Goal: Find specific page/section: Find specific page/section

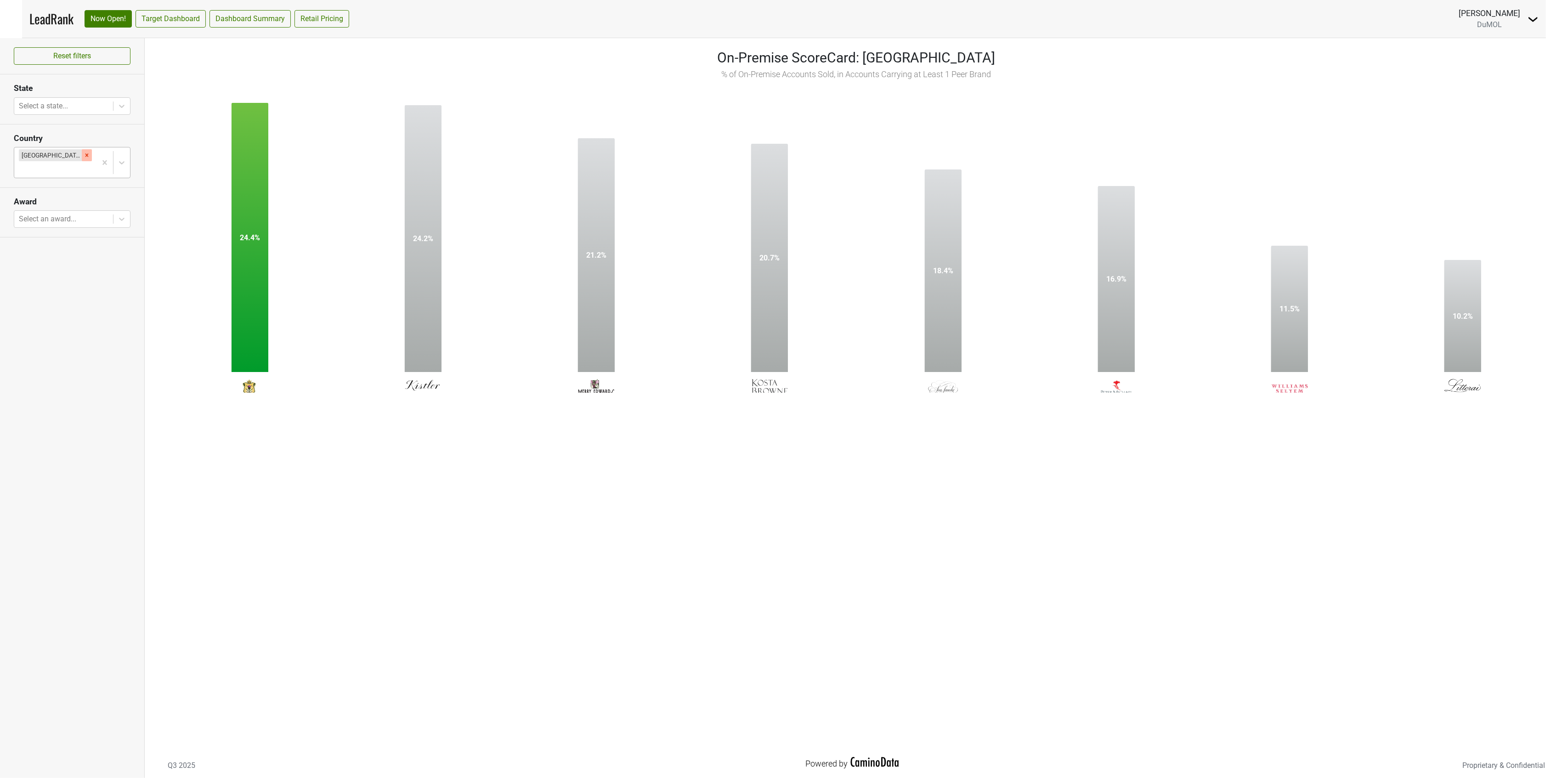
click at [84, 156] on icon "Remove United States" at bounding box center [86, 155] width 6 height 6
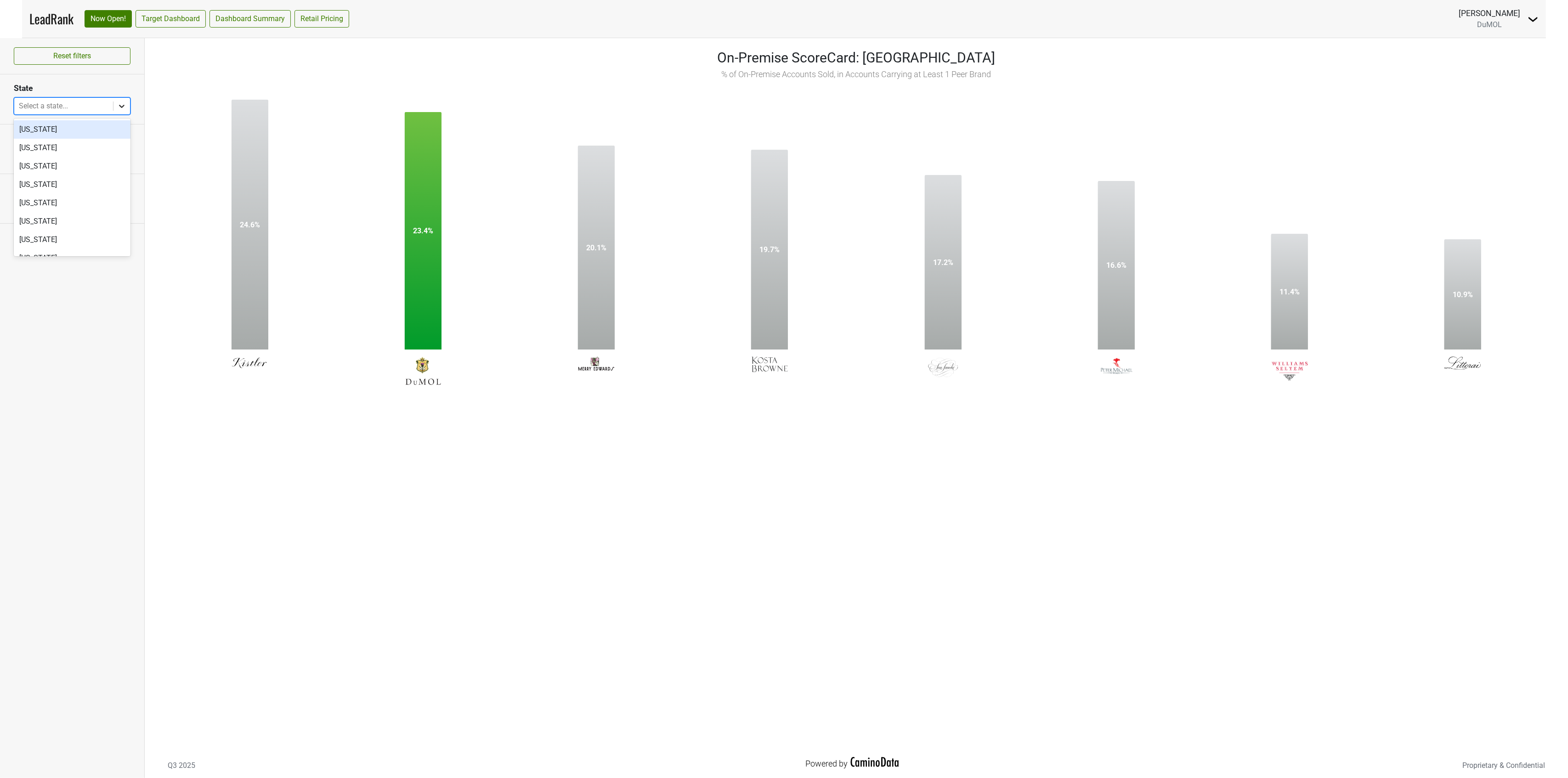
click at [124, 106] on icon at bounding box center [121, 106] width 5 height 3
type input "hi"
click at [66, 131] on div "[US_STATE]" at bounding box center [72, 129] width 117 height 19
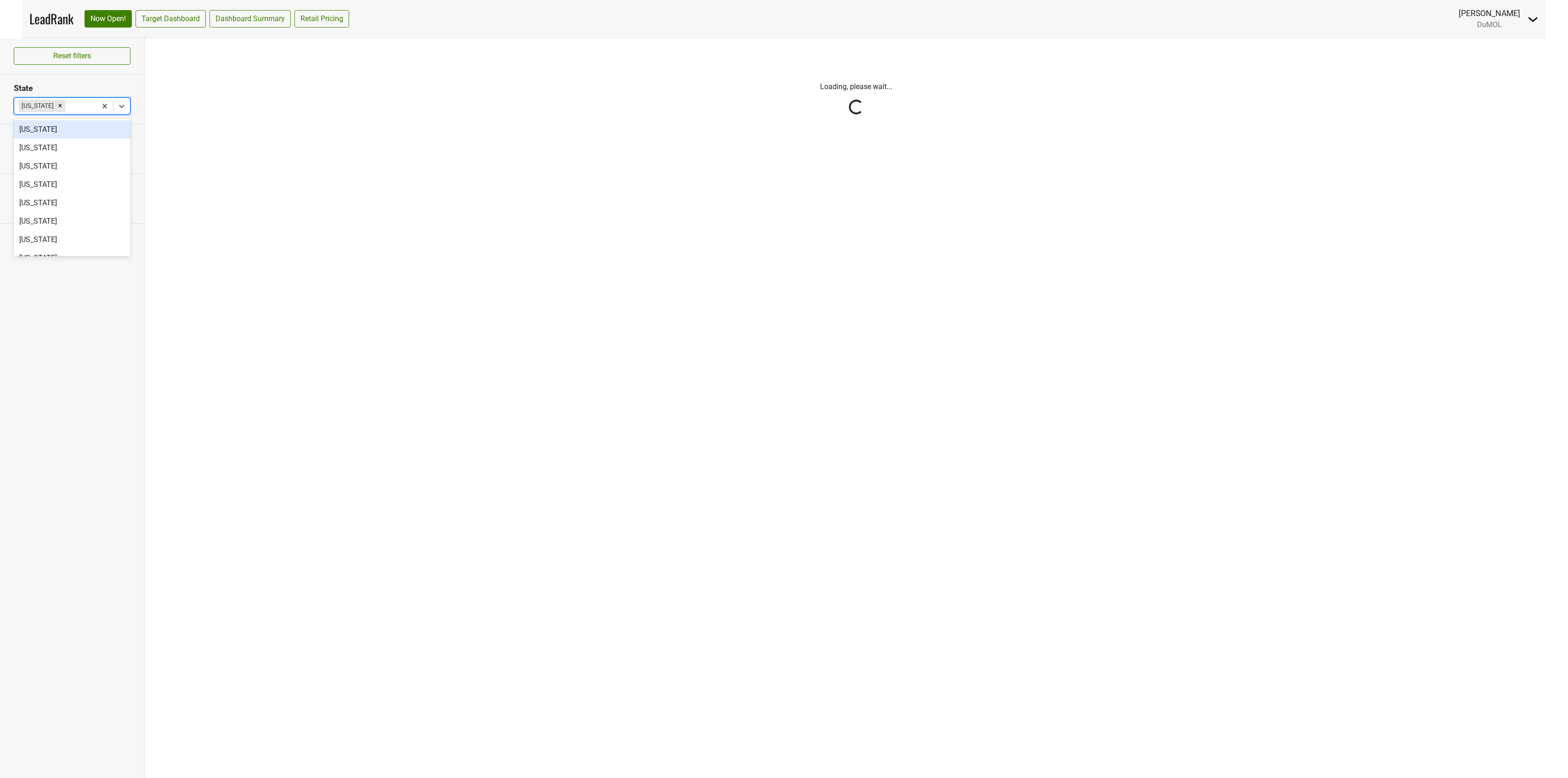
click at [793, 30] on nav "LeadRank Now Open! Target Dashboard Dashboard Summary Retail Pricing [PERSON_NA…" at bounding box center [784, 19] width 1524 height 38
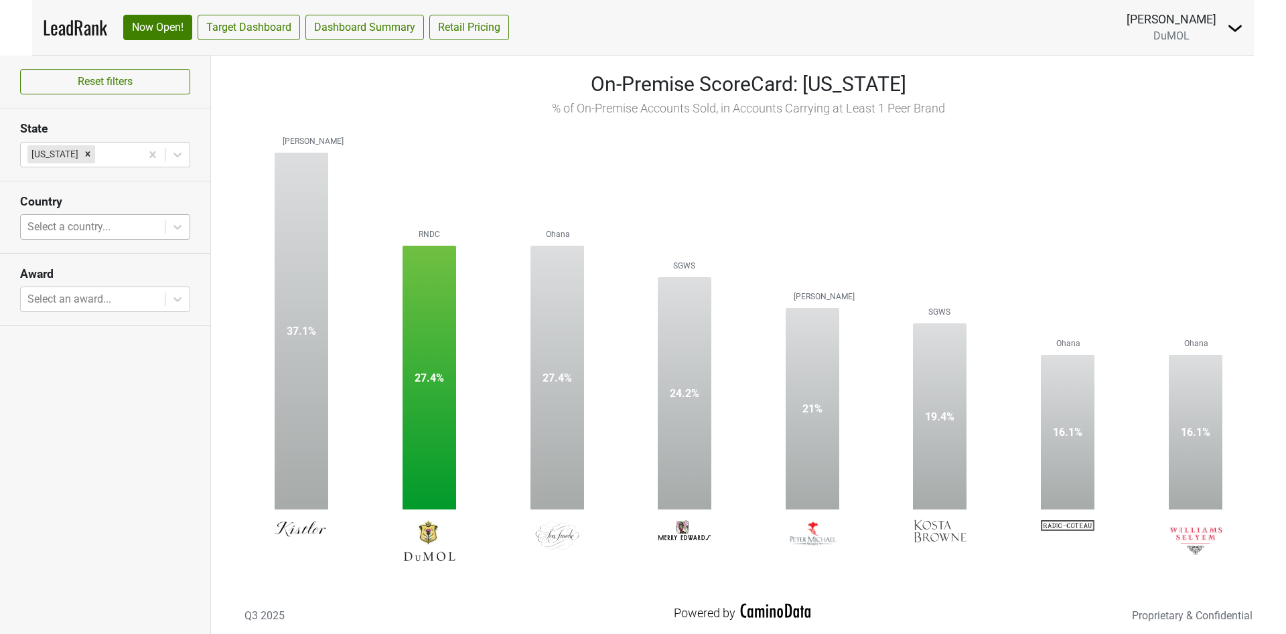
drag, startPoint x: 1142, startPoint y: 7, endPoint x: 692, endPoint y: 40, distance: 451.2
click at [692, 40] on nav "LeadRank Now Open! Target Dashboard Dashboard Summary Retail Pricing [PERSON_NA…" at bounding box center [642, 27] width 1221 height 55
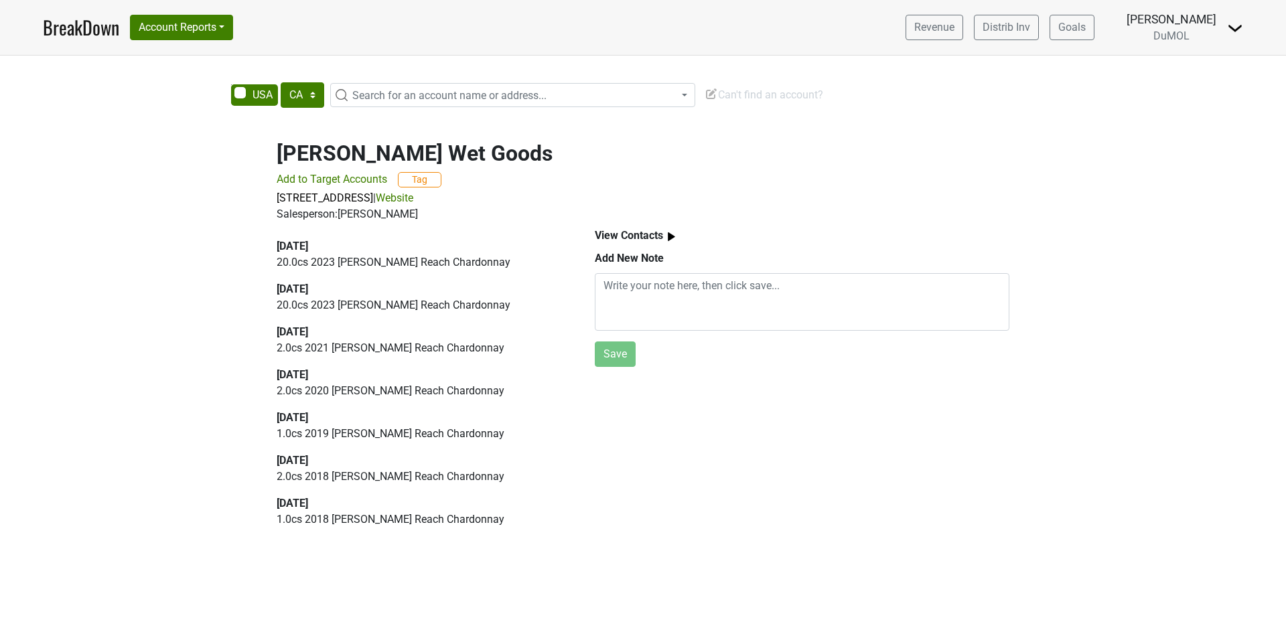
select select "CA"
click at [58, 29] on link "BreakDown" at bounding box center [81, 27] width 76 height 28
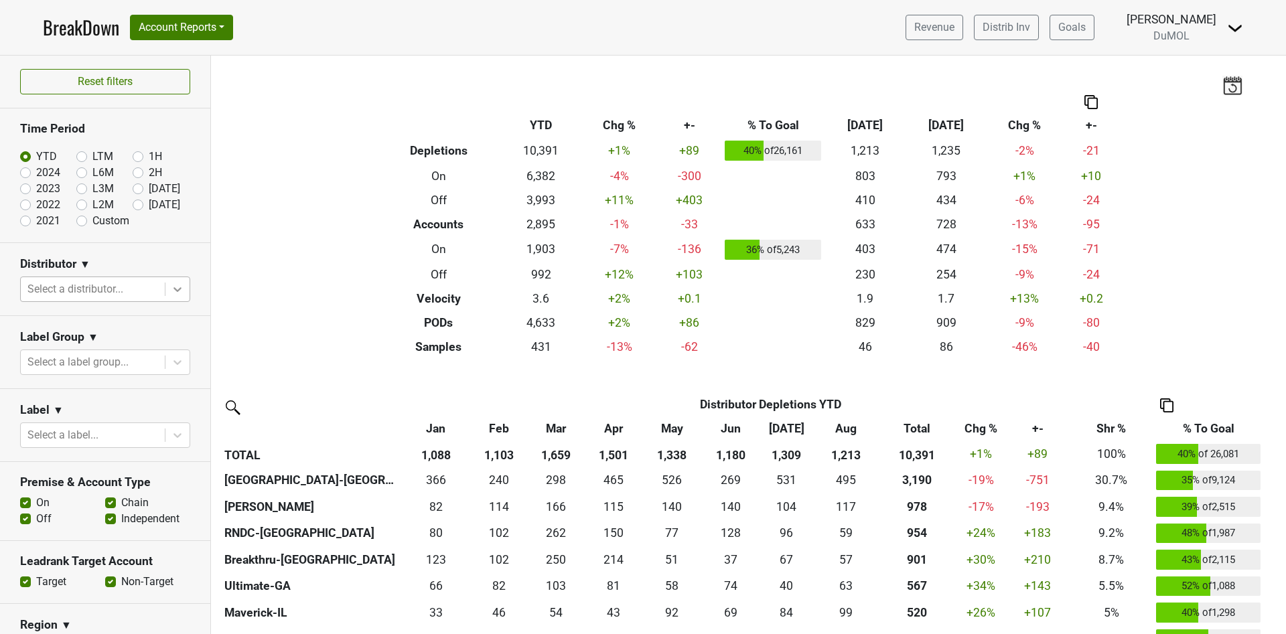
click at [171, 287] on icon at bounding box center [177, 289] width 13 height 13
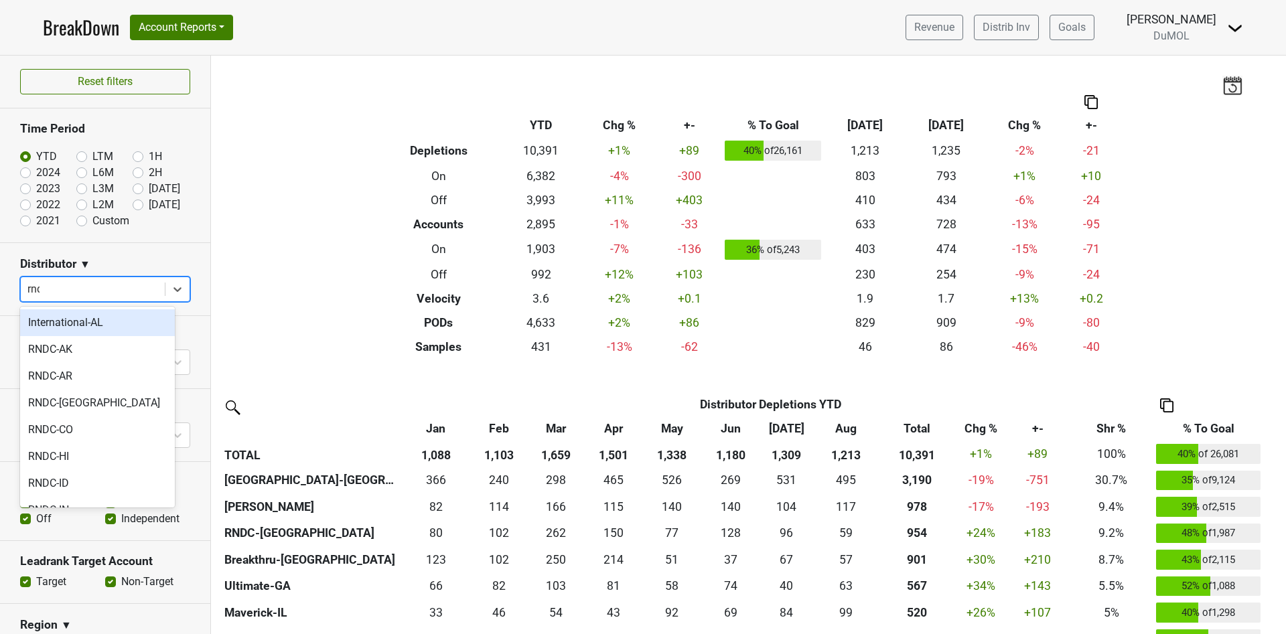
type input "rndc"
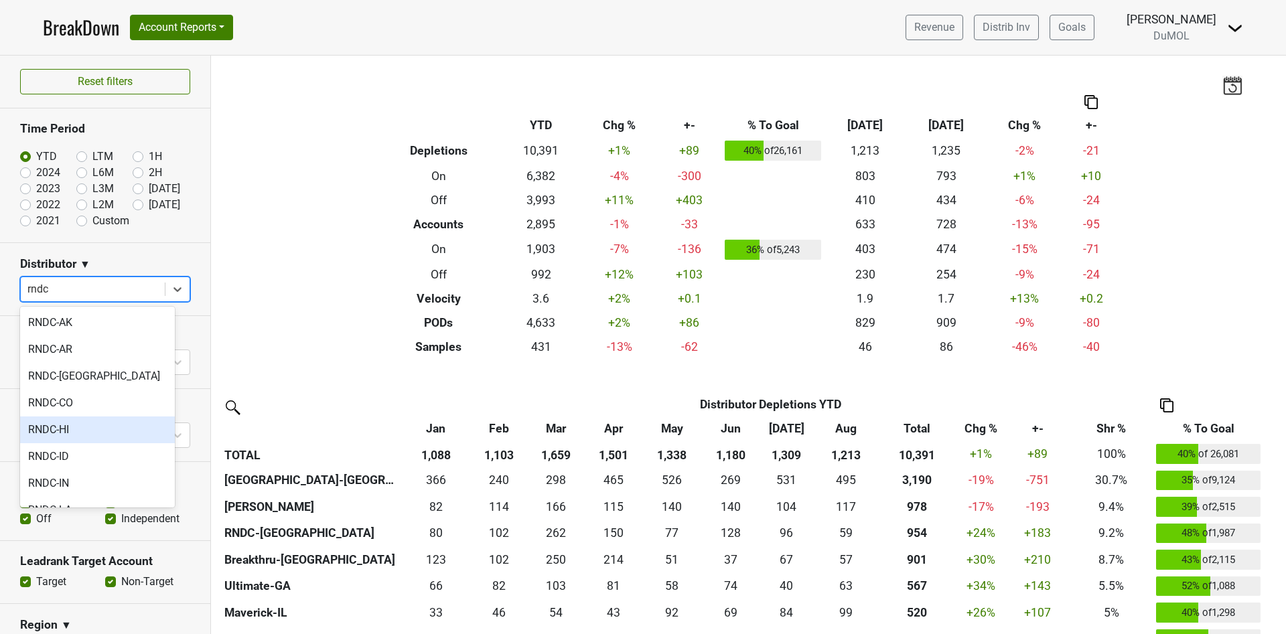
click at [106, 431] on div "RNDC-HI" at bounding box center [97, 429] width 155 height 27
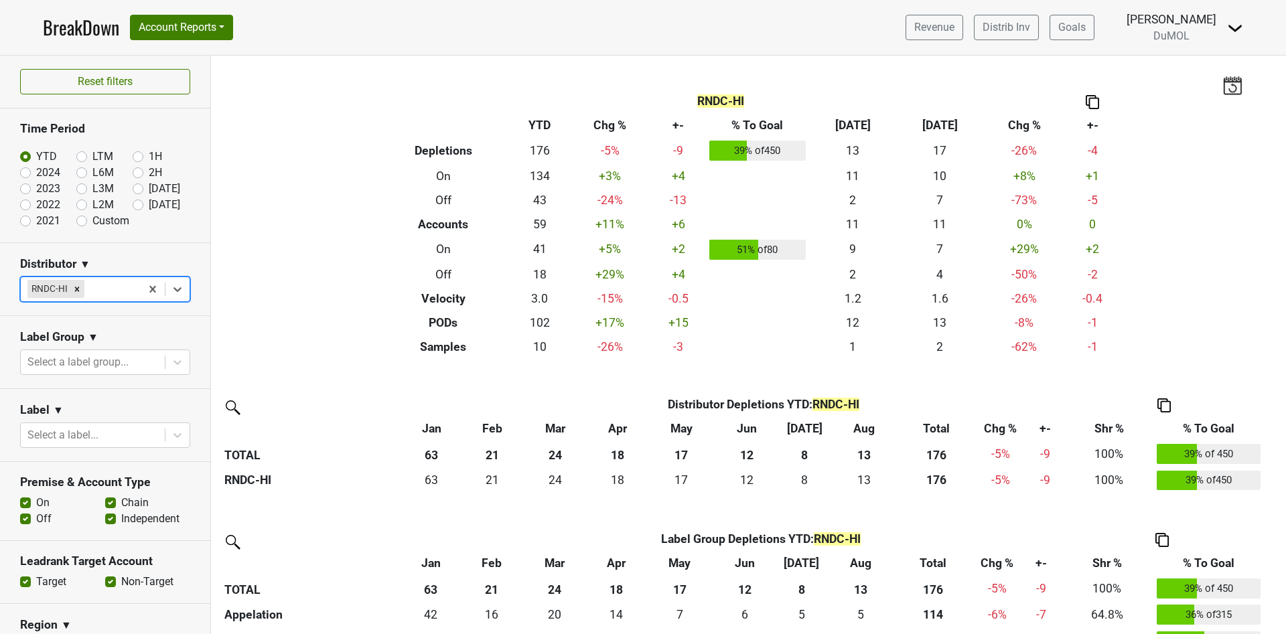
click at [1089, 102] on img at bounding box center [1091, 102] width 13 height 14
click at [1082, 56] on div "Copy as Image" at bounding box center [1086, 57] width 67 height 19
